Goal: Task Accomplishment & Management: Use online tool/utility

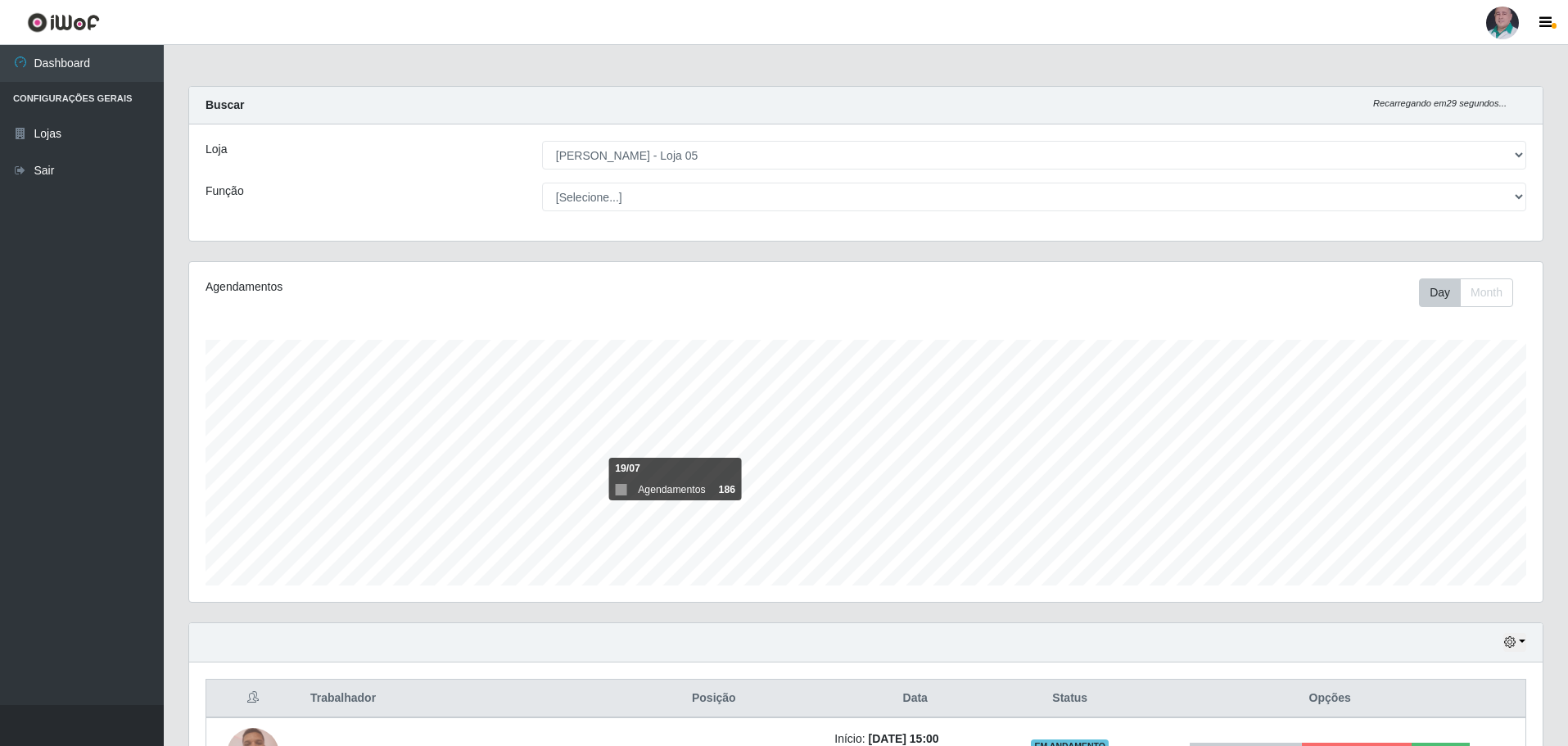
select select "252"
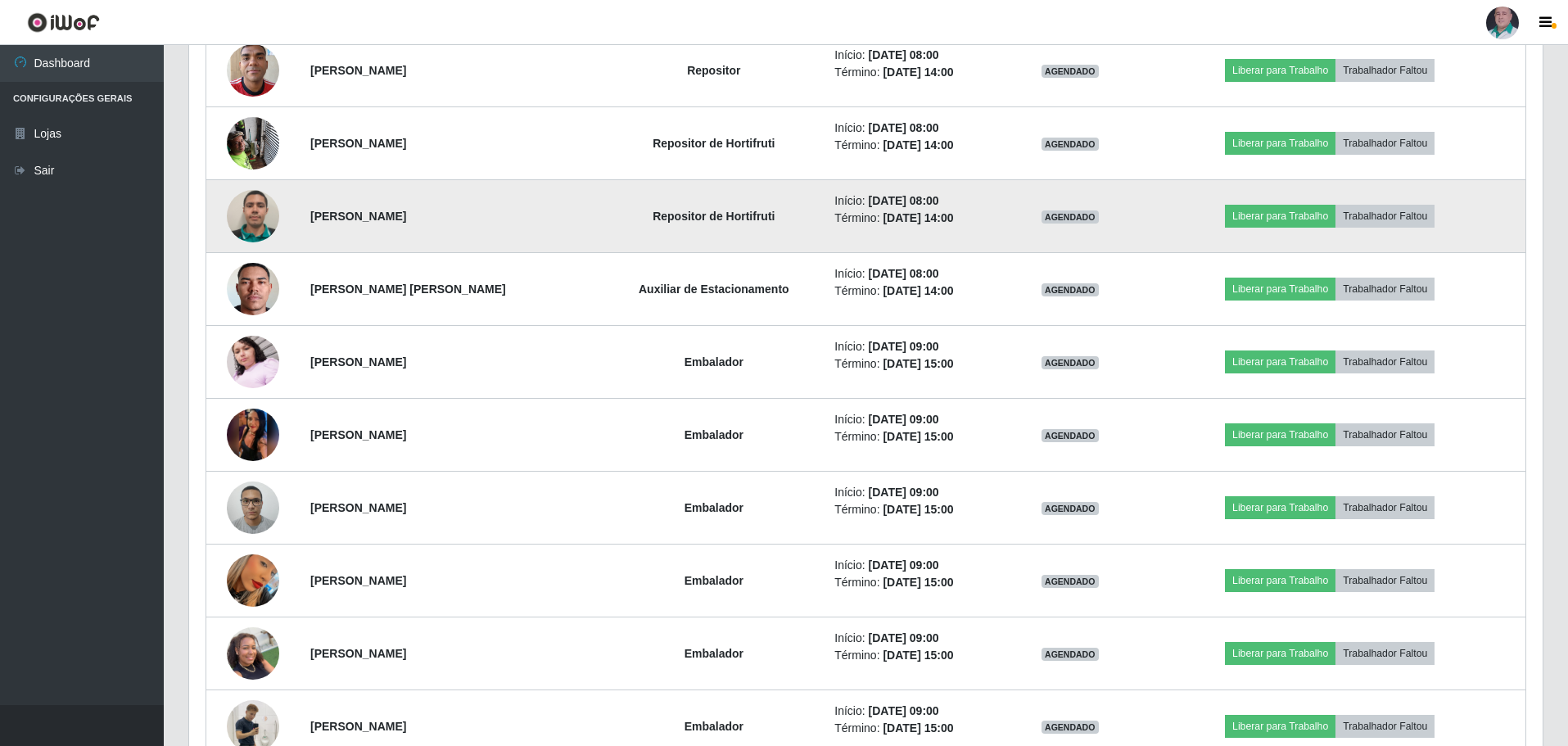
scroll to position [3277, 0]
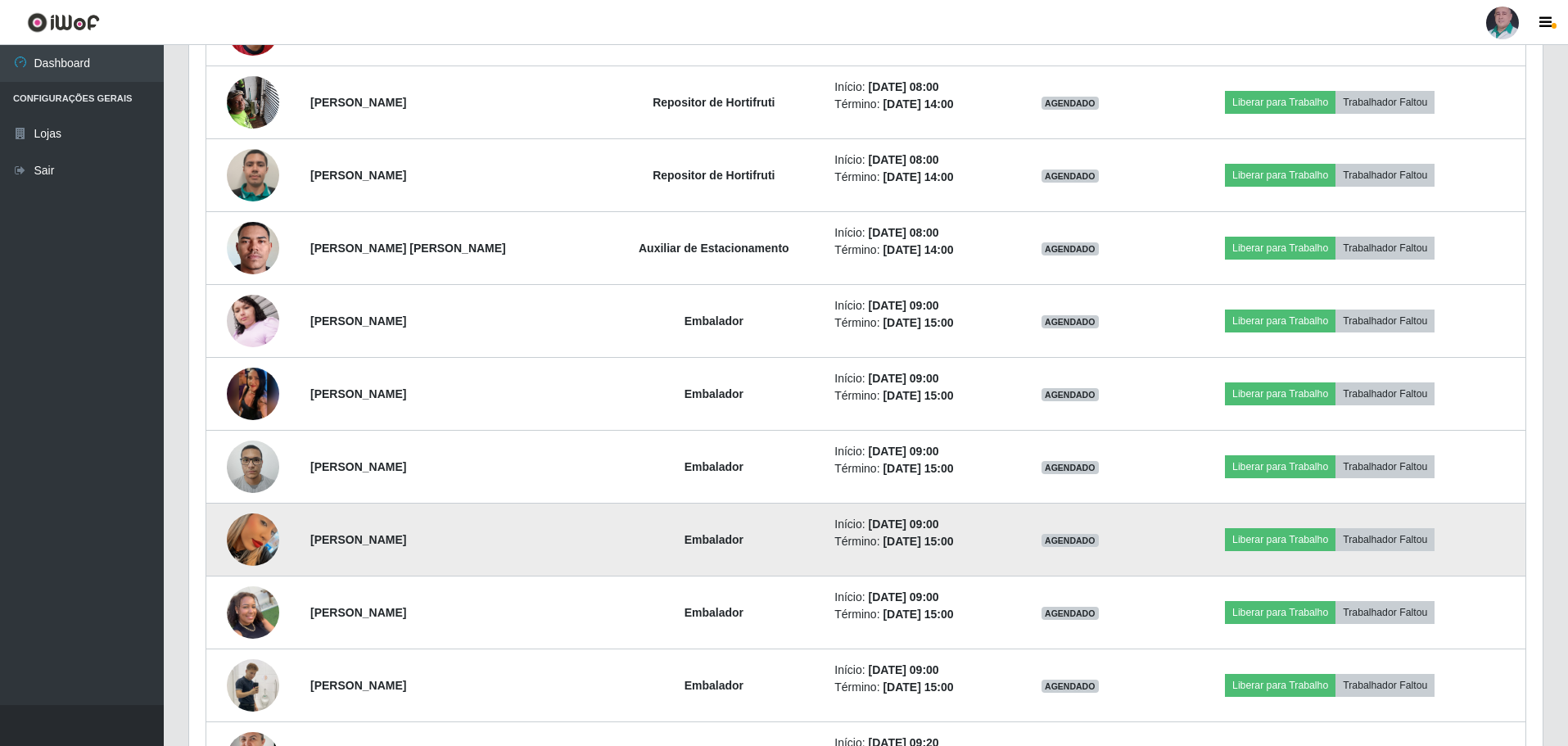
click at [260, 537] on img at bounding box center [252, 540] width 52 height 93
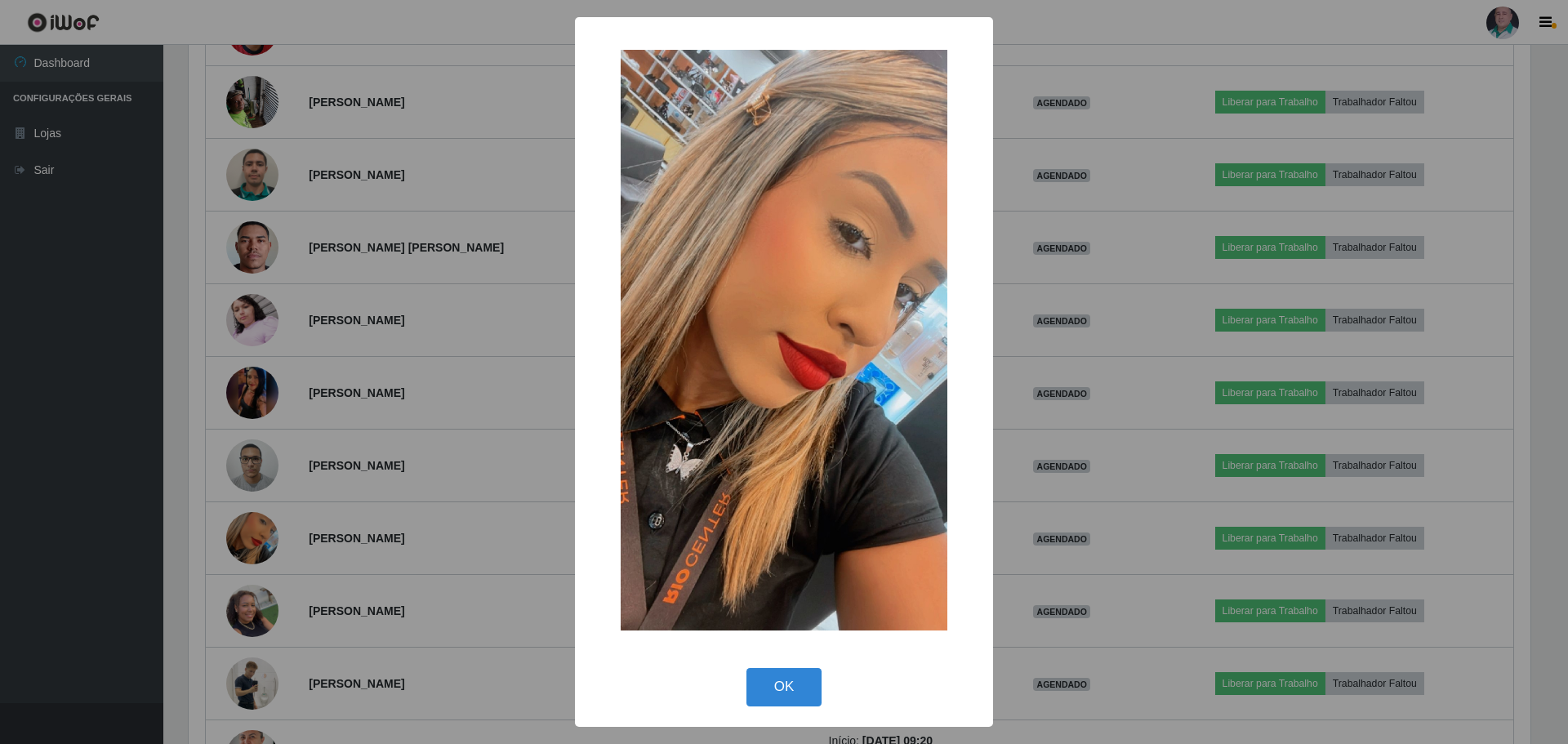
click at [489, 463] on div "× OK Cancel" at bounding box center [784, 372] width 1568 height 744
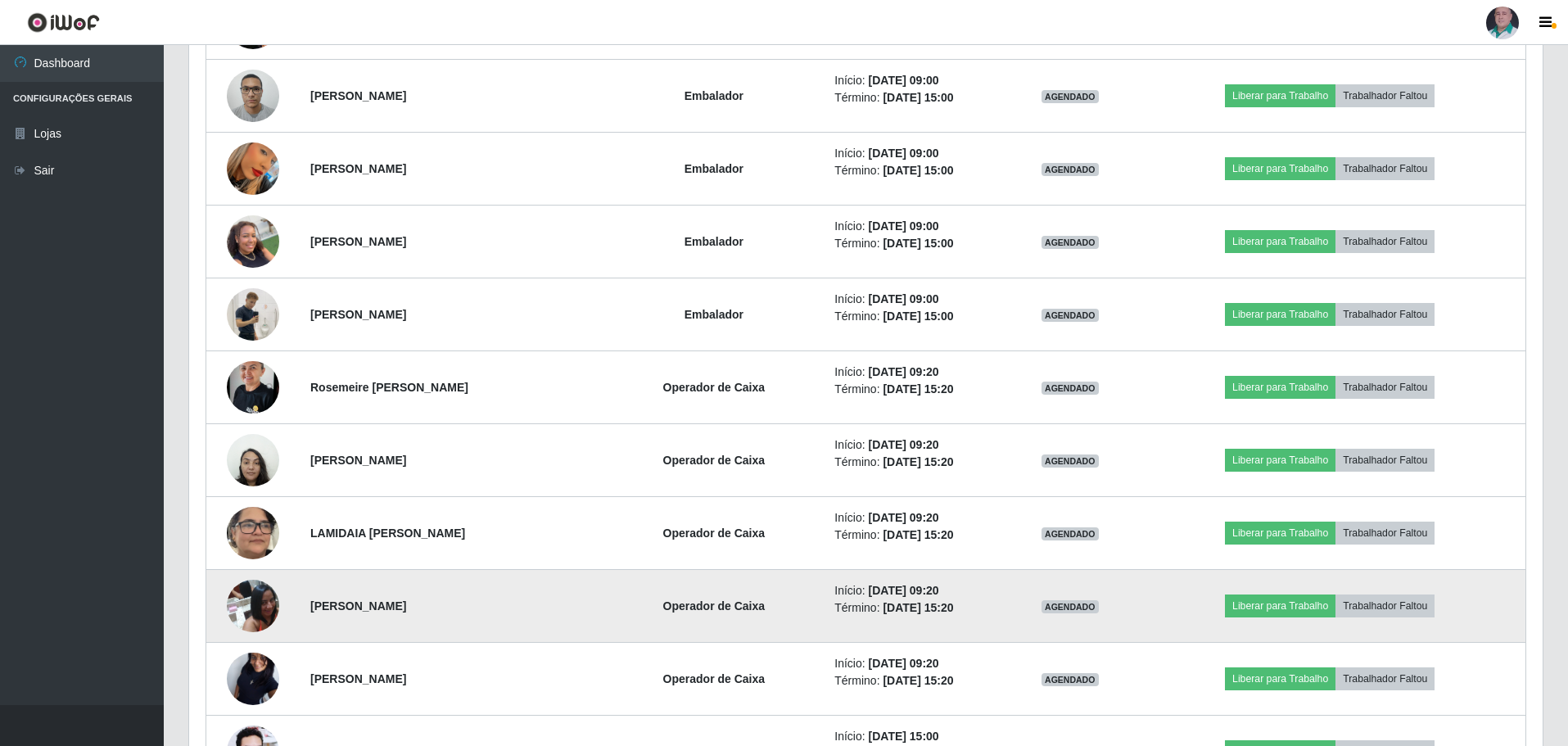
scroll to position [3687, 0]
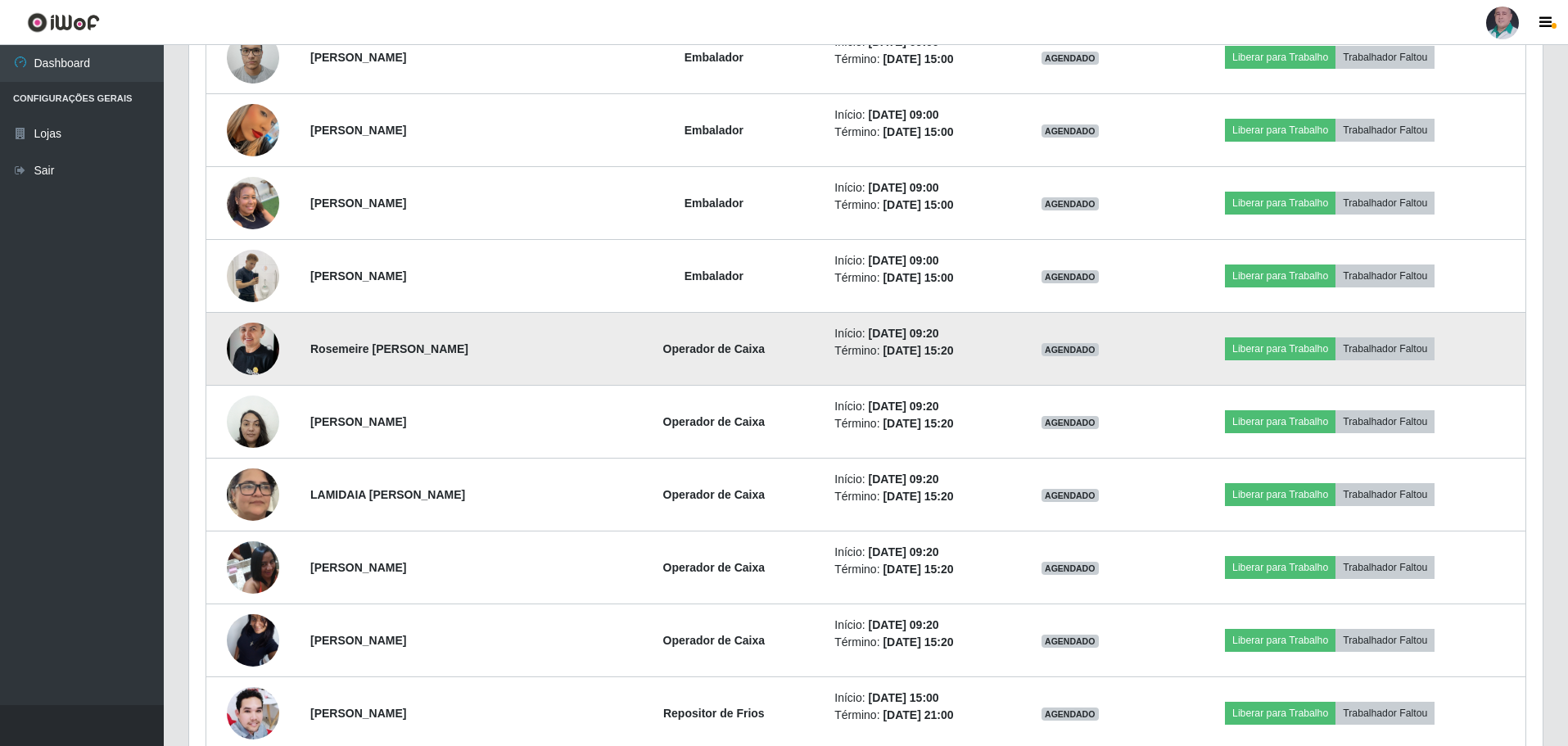
click at [242, 352] on img at bounding box center [252, 349] width 52 height 70
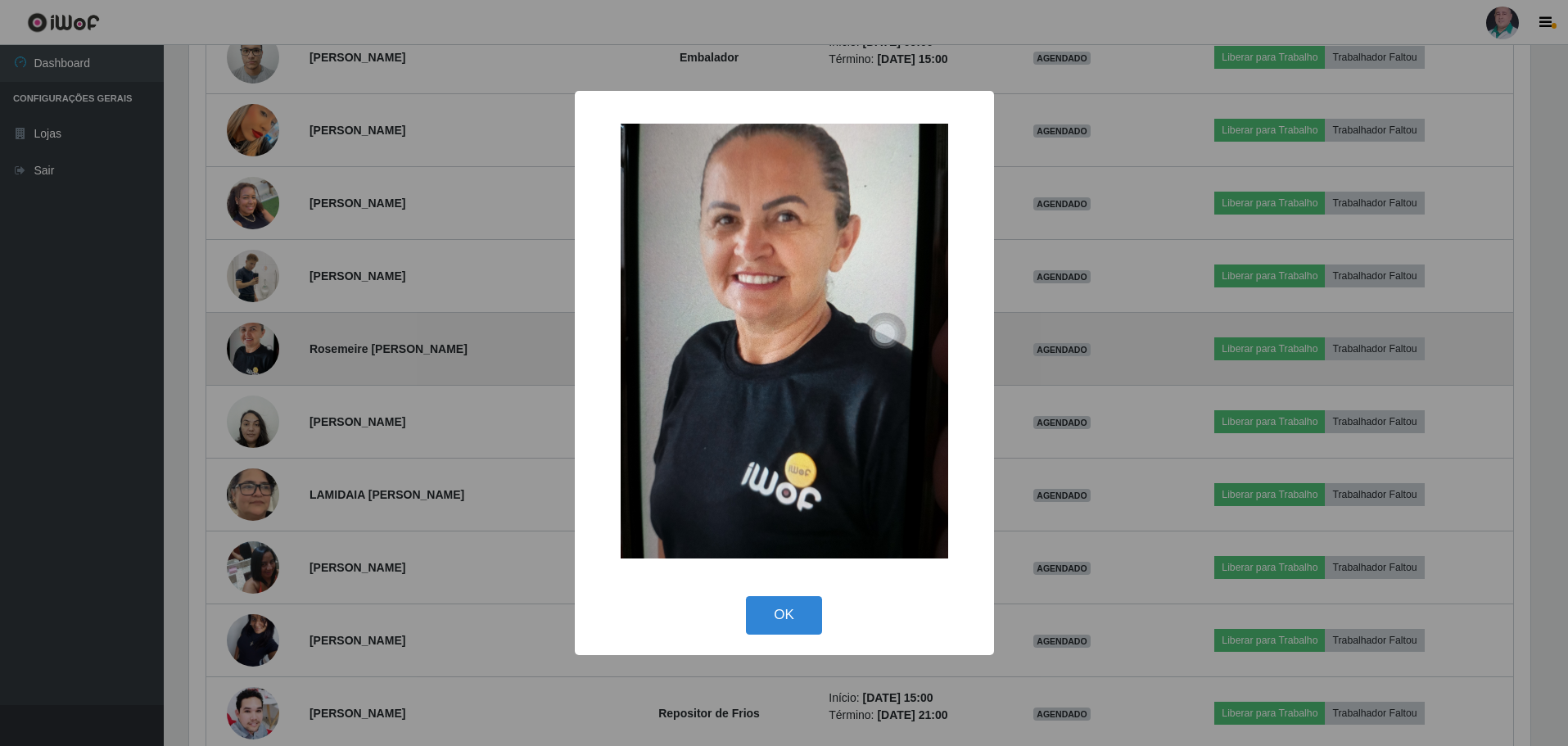
scroll to position [340, 1346]
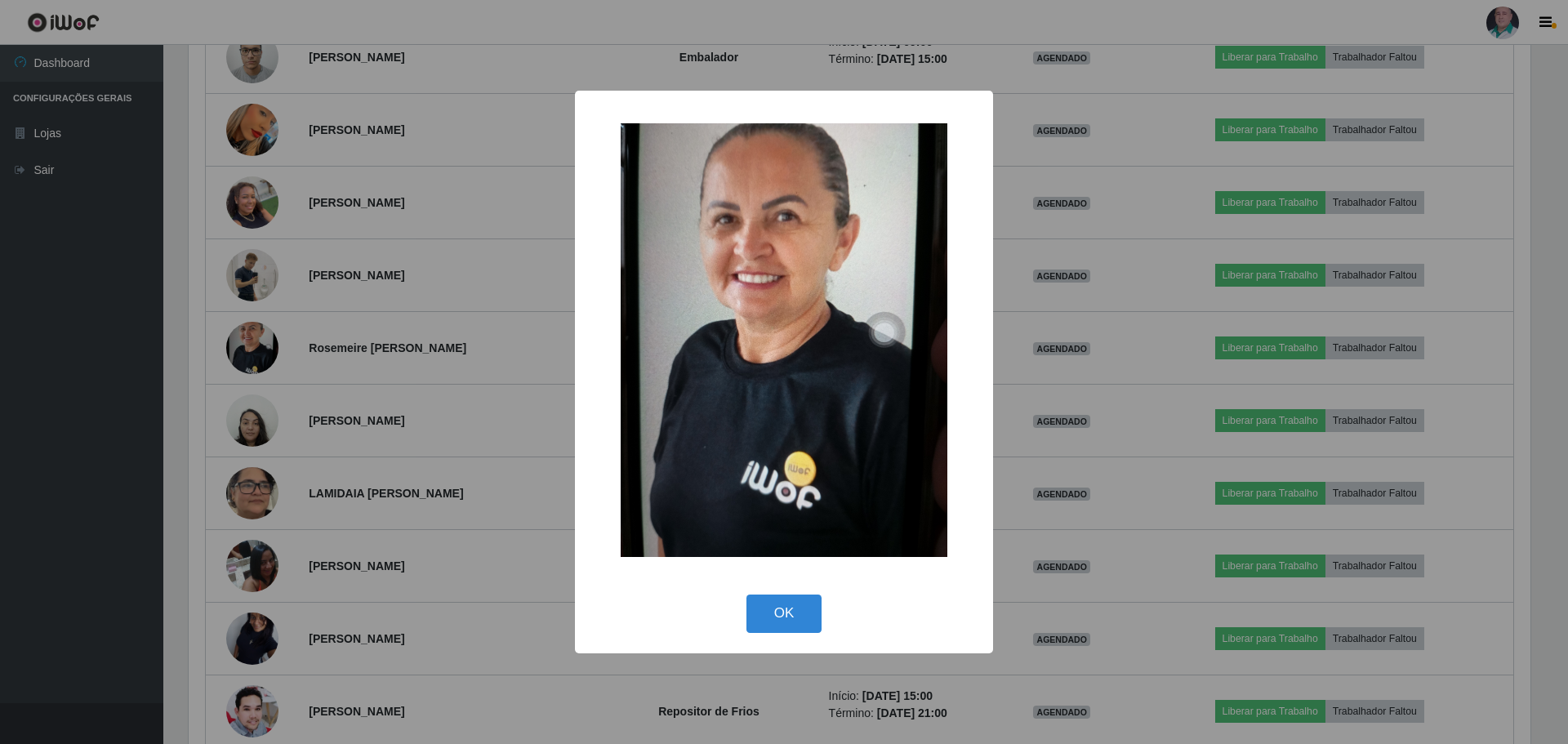
click at [454, 410] on div "× OK Cancel" at bounding box center [784, 372] width 1568 height 744
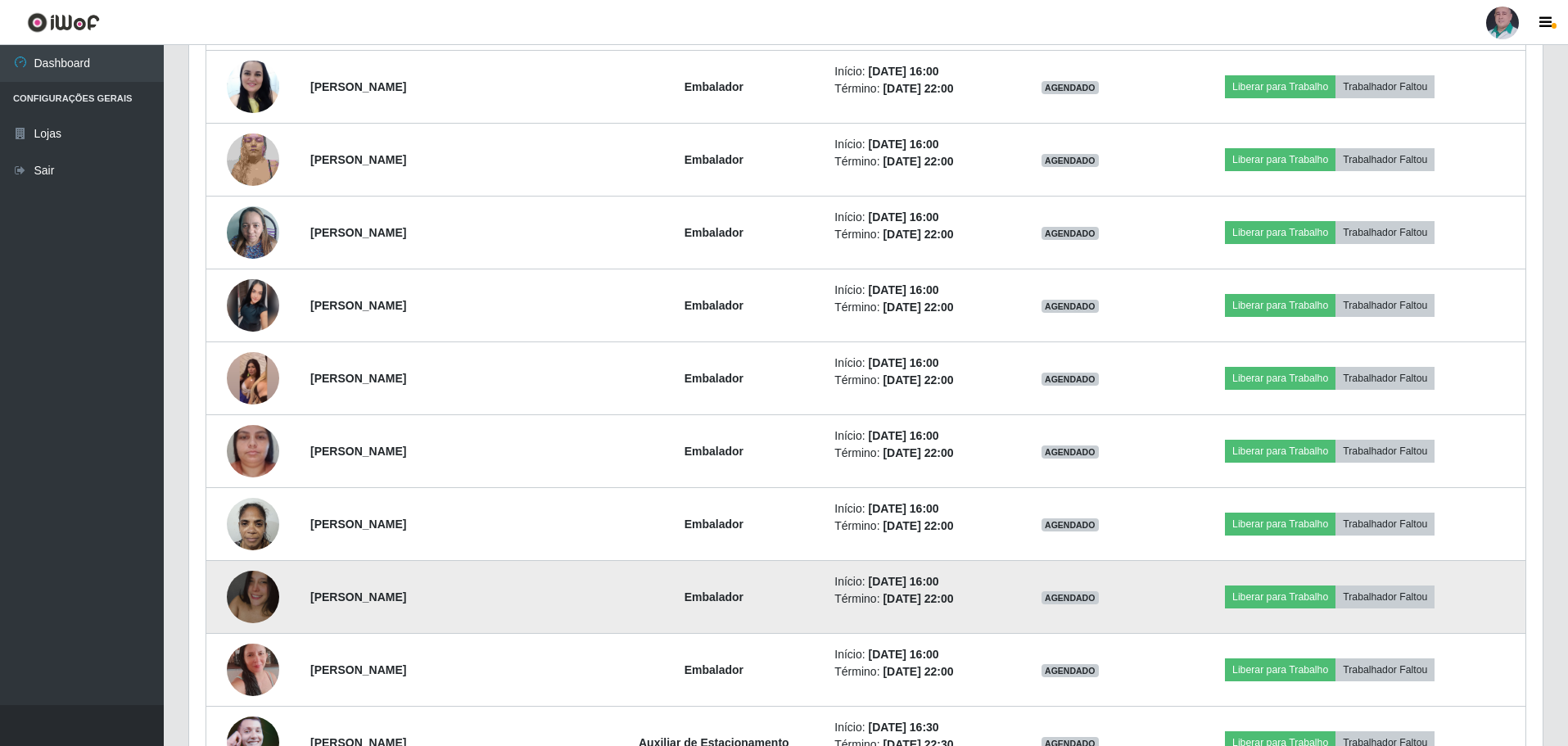
scroll to position [4998, 0]
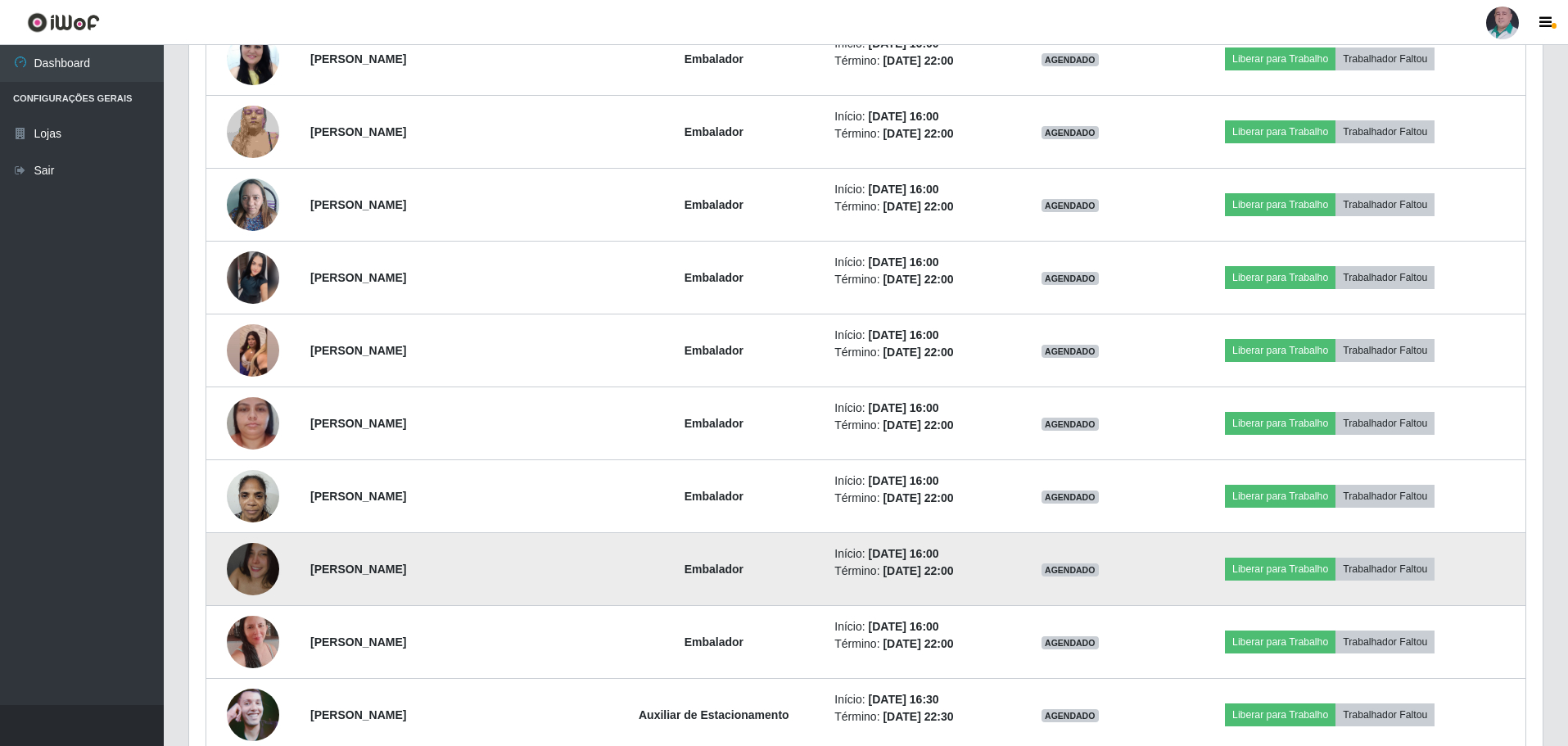
click at [261, 572] on img at bounding box center [252, 569] width 52 height 93
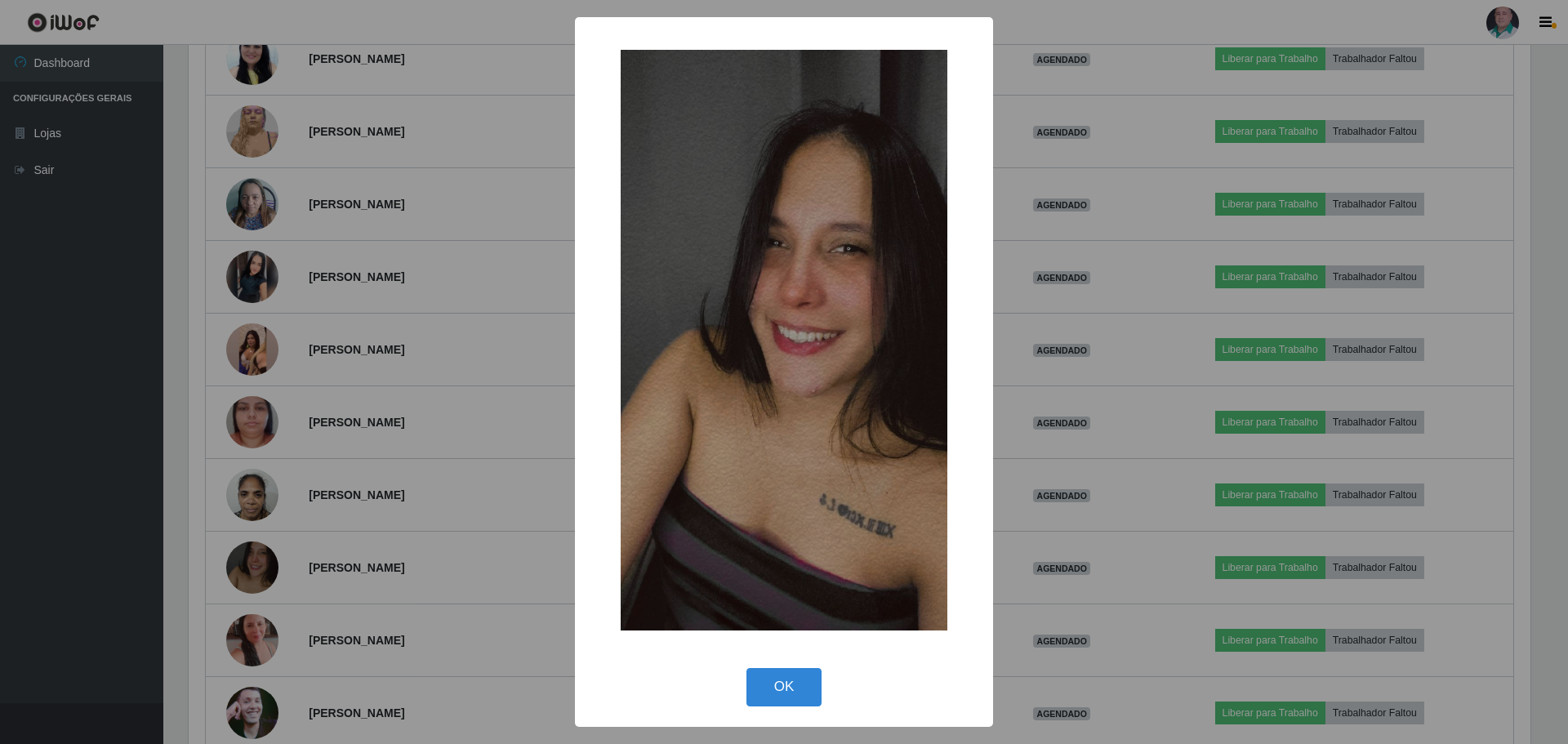
click at [417, 530] on div "× OK Cancel" at bounding box center [784, 372] width 1568 height 744
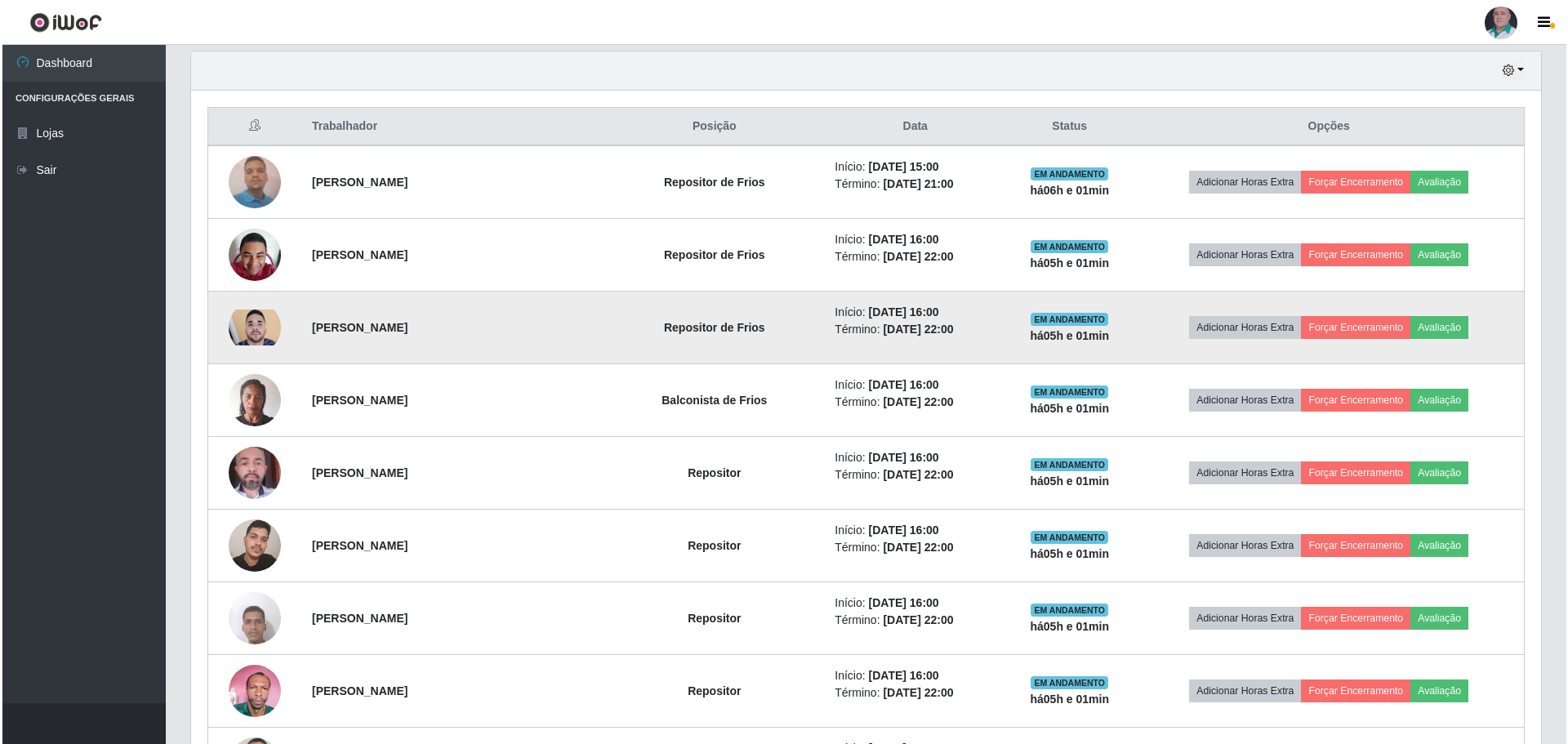
scroll to position [572, 0]
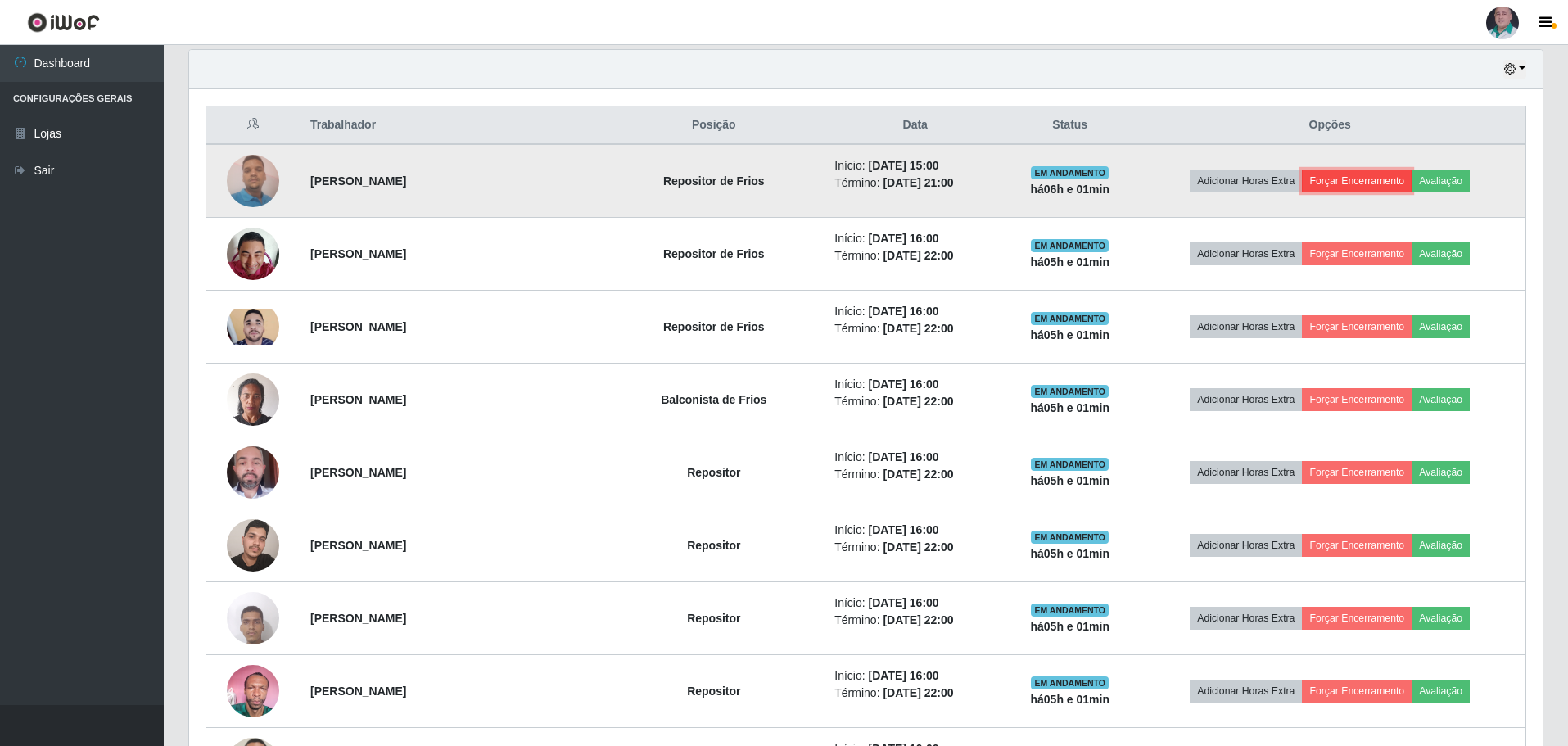
click at [1381, 183] on button "Forçar Encerramento" at bounding box center [1357, 181] width 110 height 23
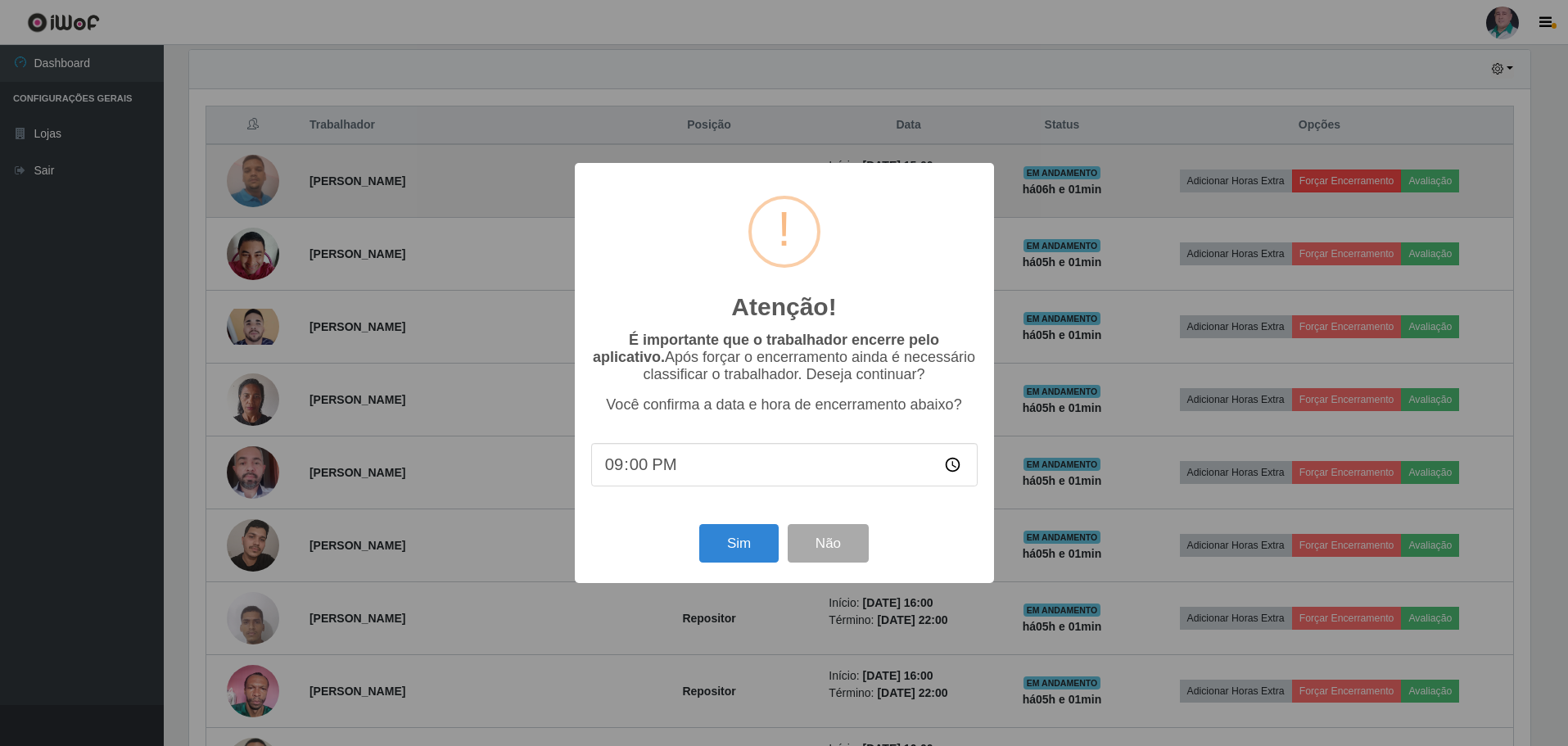
scroll to position [340, 1346]
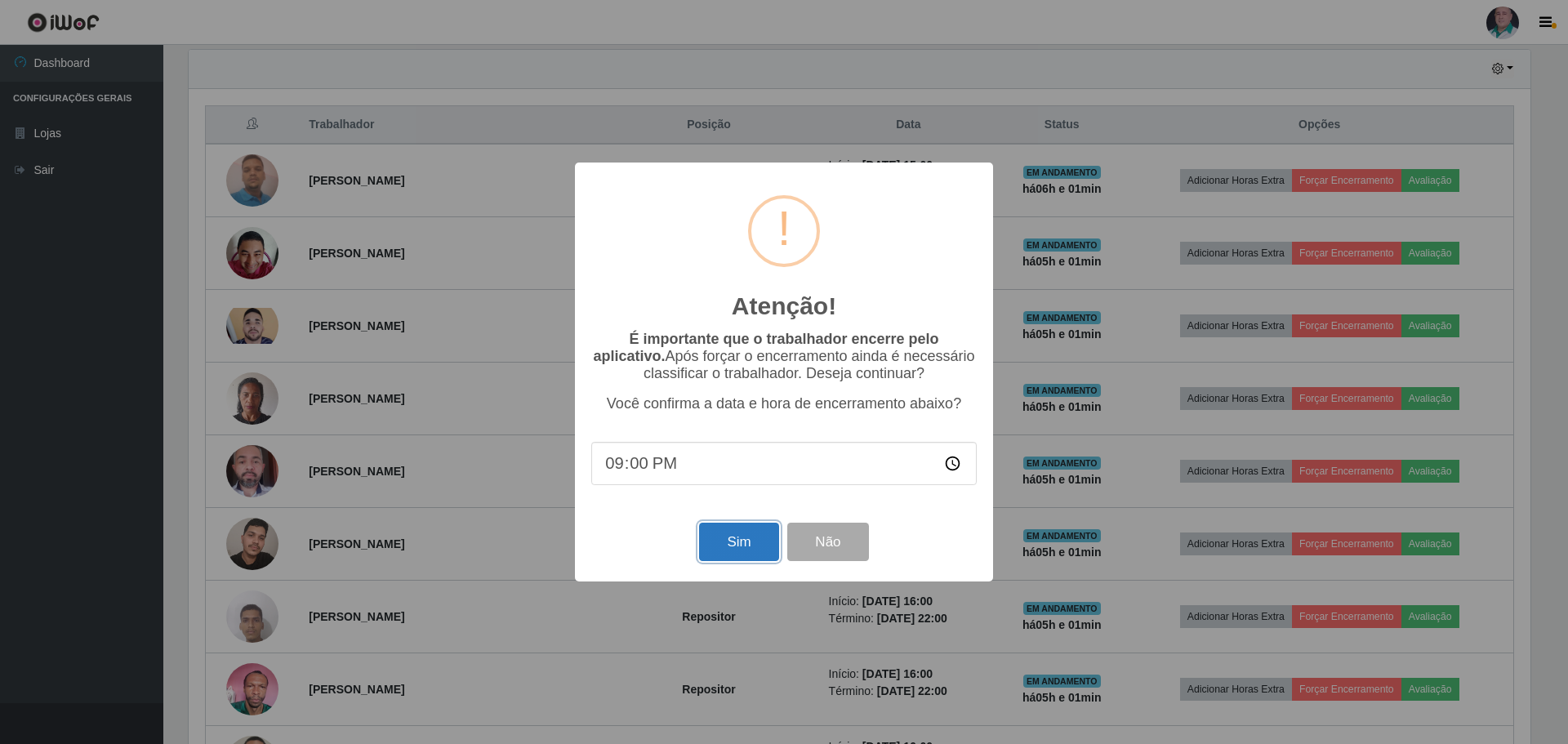
click at [724, 548] on button "Sim" at bounding box center [739, 541] width 79 height 38
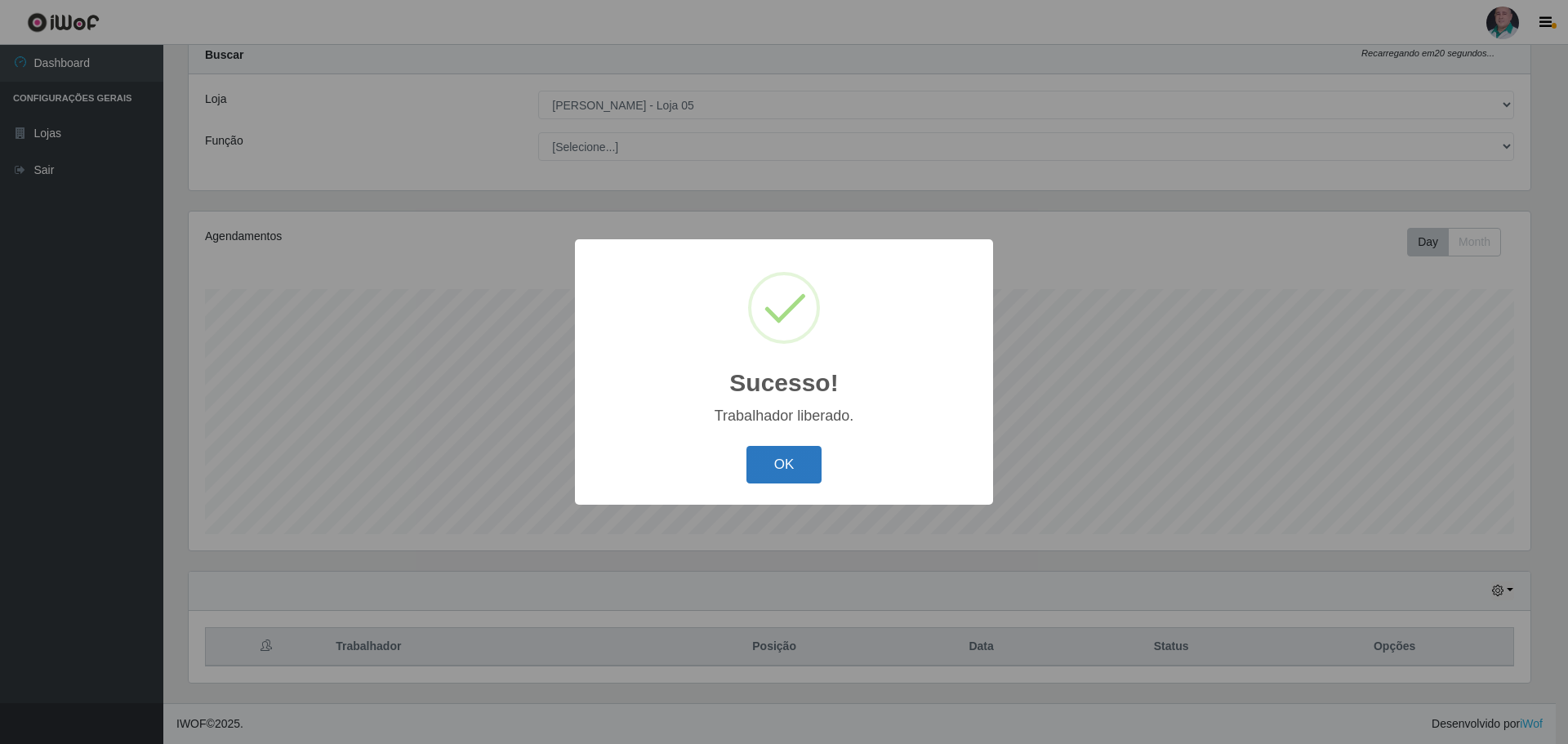
click at [785, 478] on button "OK" at bounding box center [785, 465] width 76 height 38
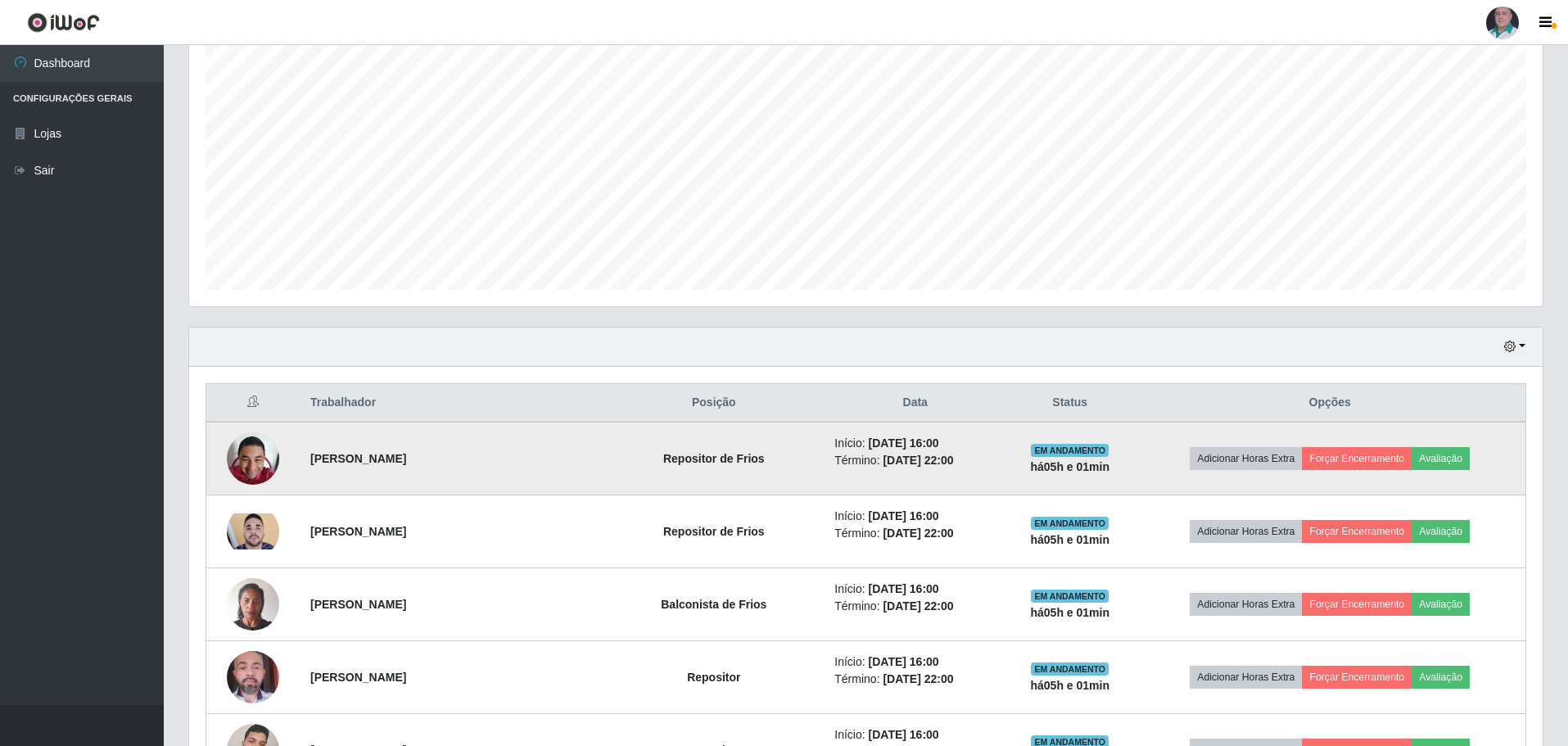
scroll to position [0, 0]
